Goal: Book appointment/travel/reservation

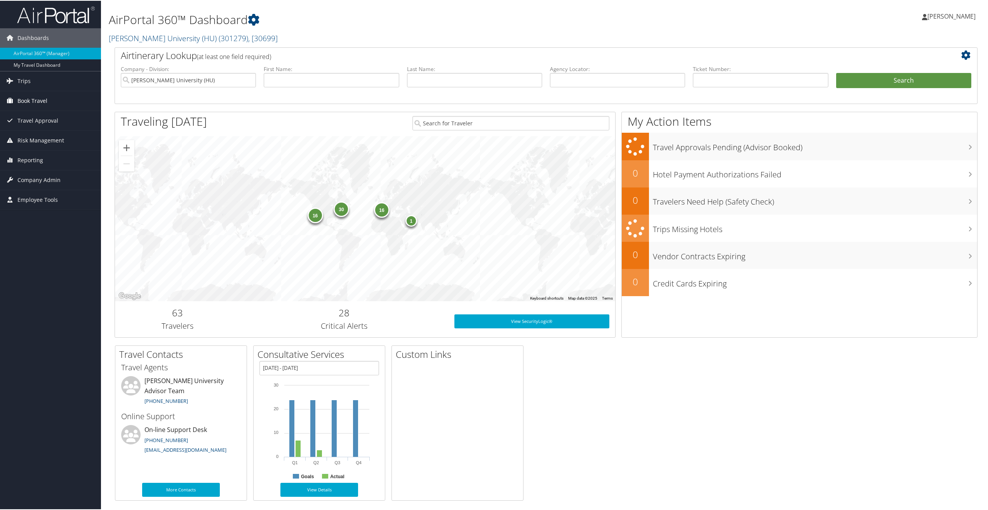
click at [31, 102] on span "Book Travel" at bounding box center [32, 99] width 30 height 19
click at [53, 137] on link "Book/Manage Online Trips" at bounding box center [50, 139] width 101 height 12
click at [39, 141] on link "Book/Manage Online Trips" at bounding box center [50, 139] width 101 height 12
